Goal: Find specific page/section: Find specific page/section

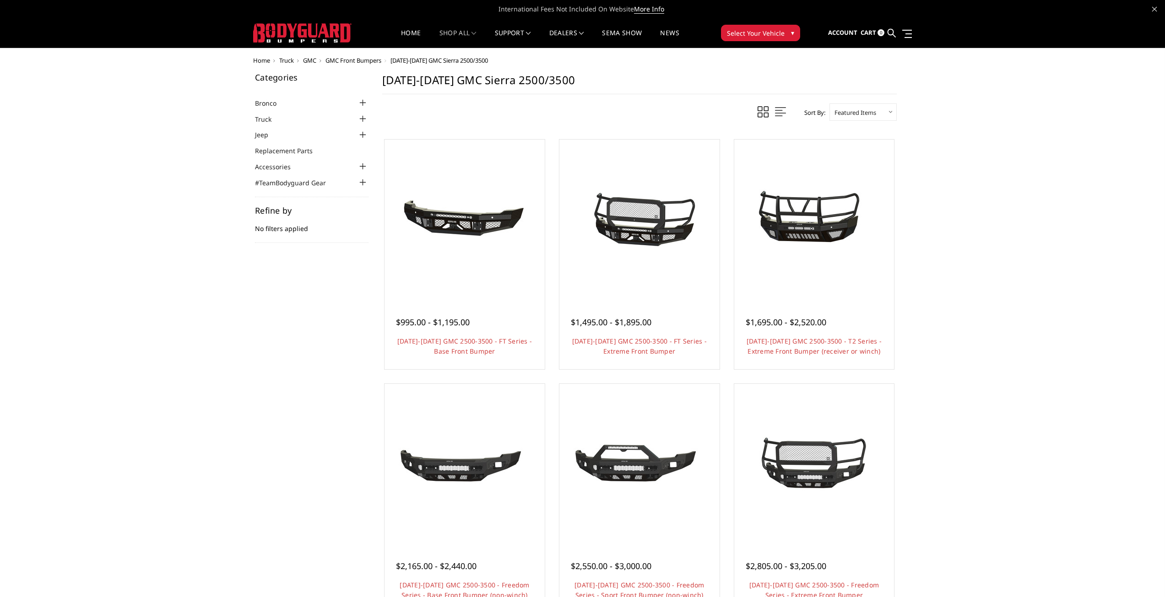
click at [355, 61] on span "GMC Front Bumpers" at bounding box center [354, 60] width 56 height 8
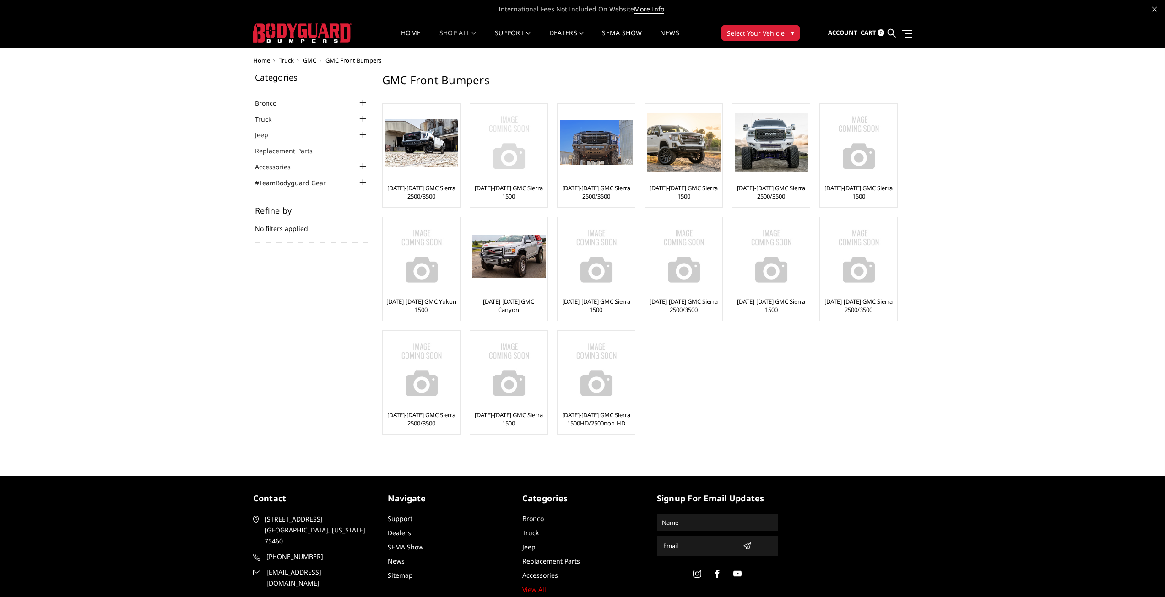
click at [507, 188] on link "[DATE]-[DATE] GMC Sierra 1500" at bounding box center [508, 192] width 73 height 16
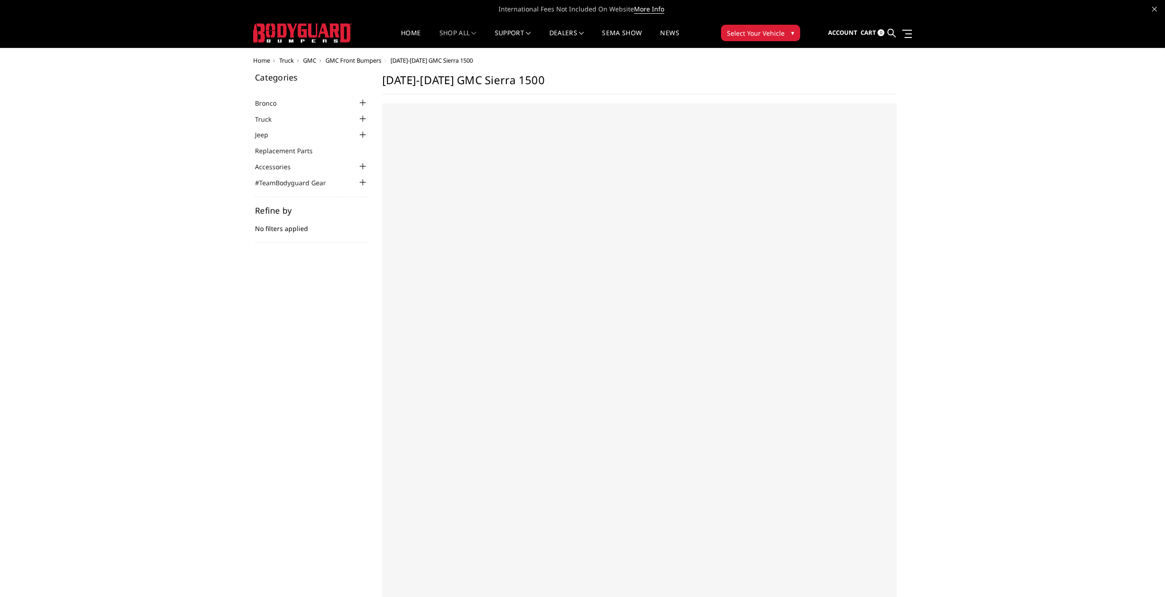
select select "US"
